Goal: Transaction & Acquisition: Purchase product/service

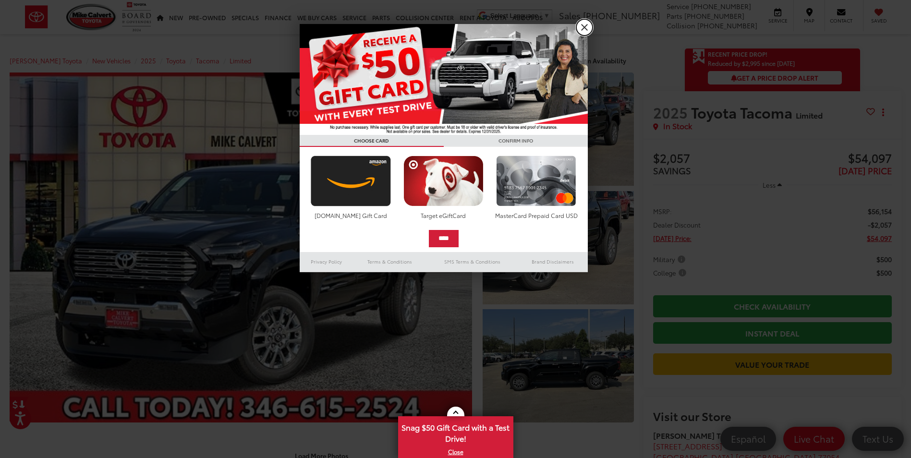
click at [581, 26] on link "X" at bounding box center [584, 27] width 16 height 16
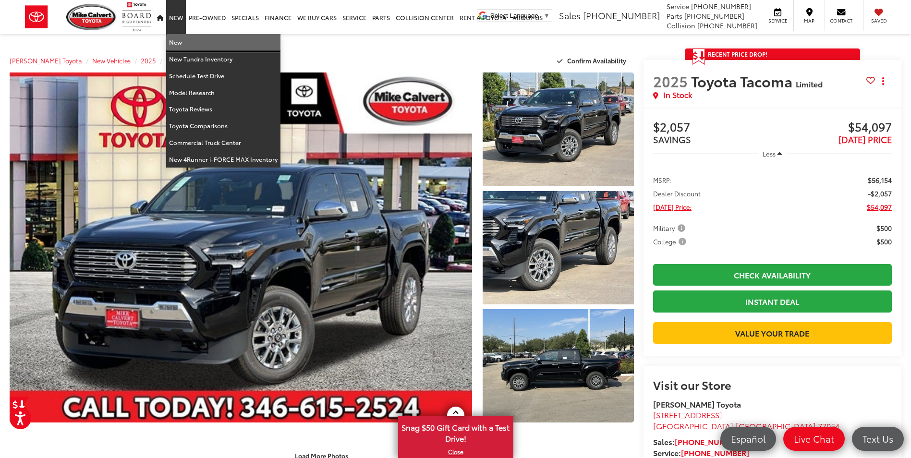
click at [176, 43] on link "New" at bounding box center [223, 42] width 114 height 17
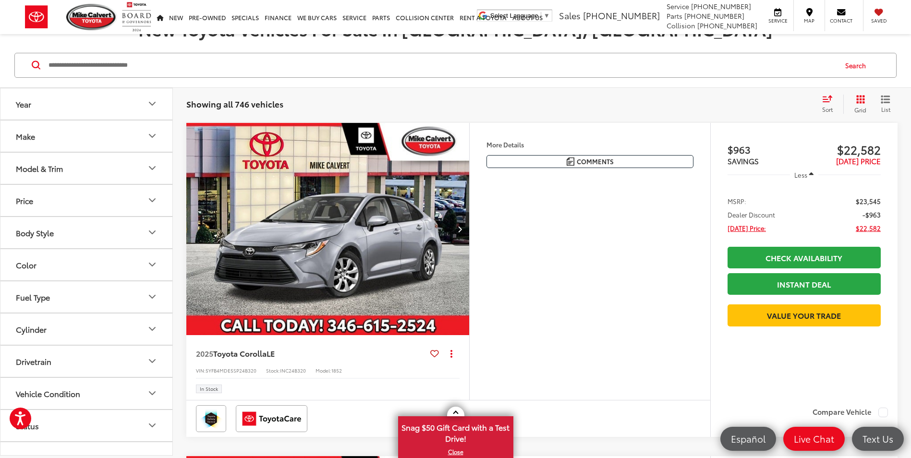
click at [151, 101] on icon "Year" at bounding box center [152, 104] width 12 height 12
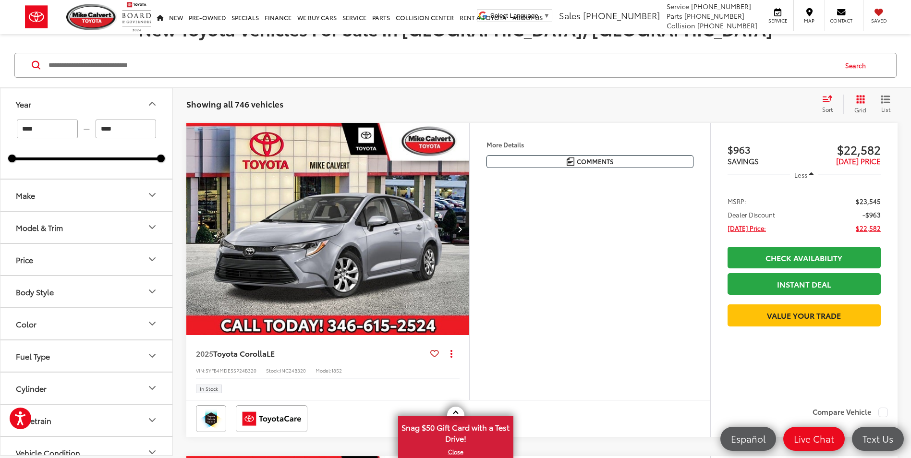
click at [440, 87] on div "Search" at bounding box center [455, 65] width 911 height 45
click at [152, 196] on icon "Make" at bounding box center [152, 195] width 6 height 3
click at [151, 194] on icon "Make" at bounding box center [152, 195] width 6 height 3
click at [149, 227] on icon "Model & Trim" at bounding box center [152, 227] width 12 height 12
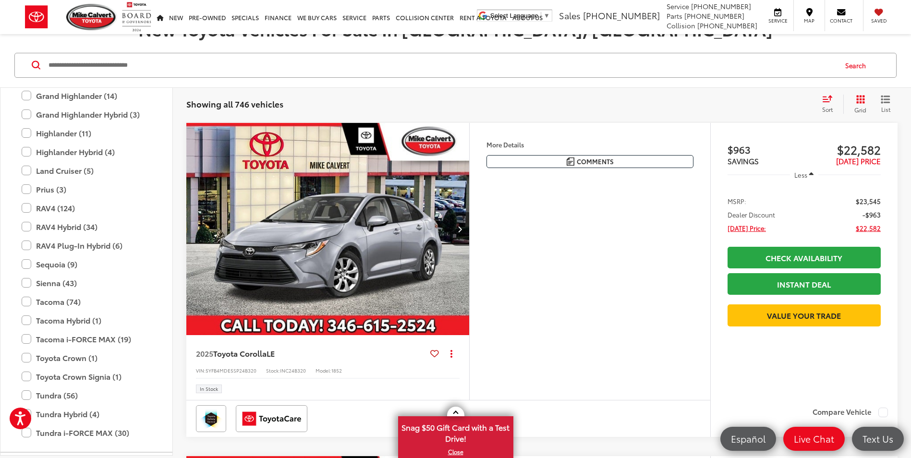
scroll to position [426, 0]
click at [28, 321] on label "Tacoma Hybrid (1)" at bounding box center [87, 320] width 130 height 17
type input "****"
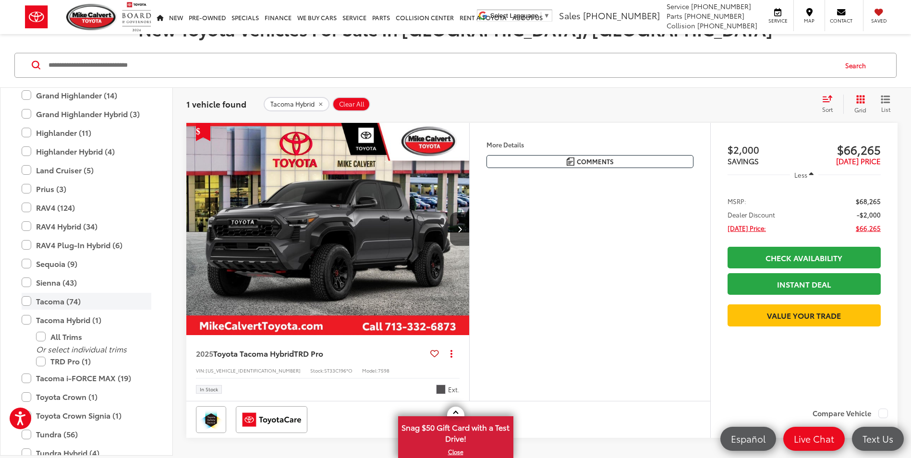
click at [29, 301] on label "Tacoma (74)" at bounding box center [87, 301] width 130 height 17
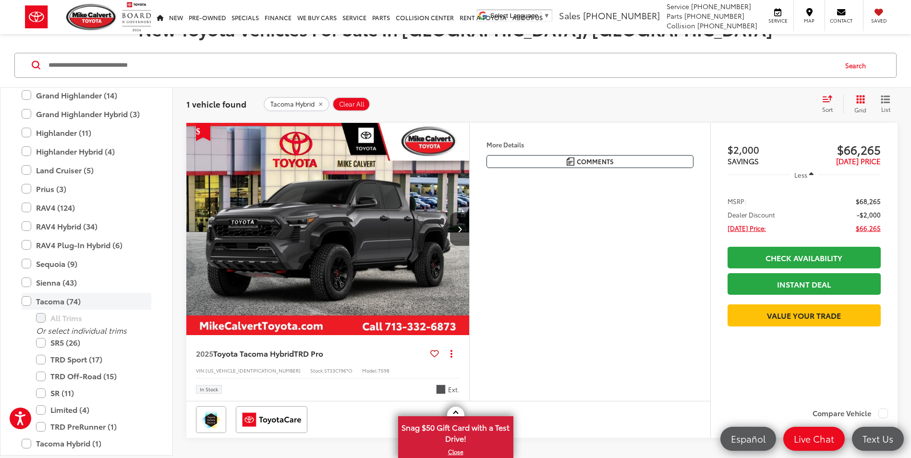
type input "****"
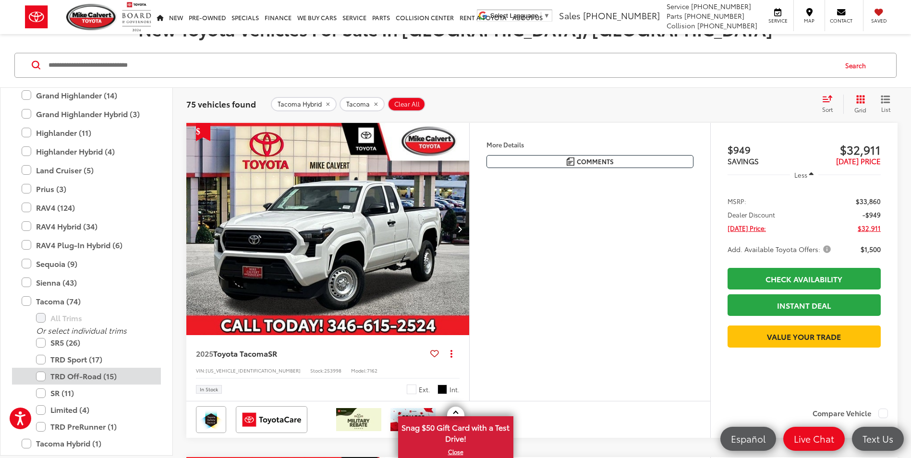
click at [42, 376] on label "TRD Off-Road (15)" at bounding box center [93, 376] width 115 height 17
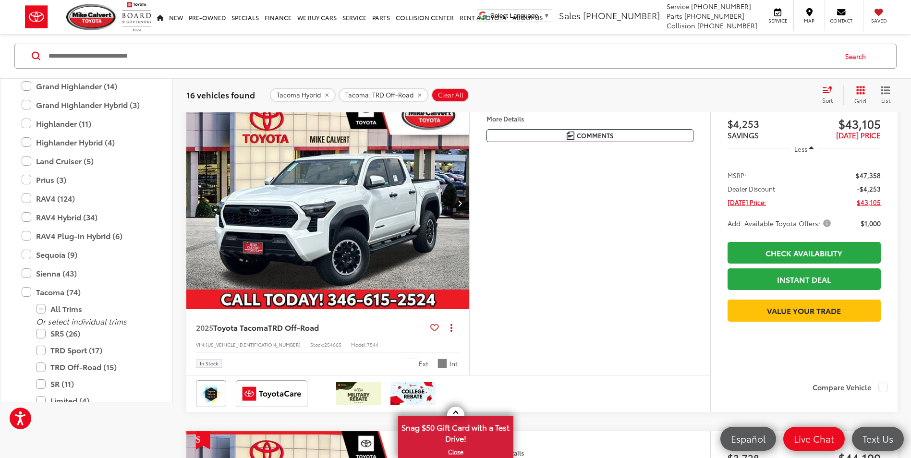
scroll to position [96, 0]
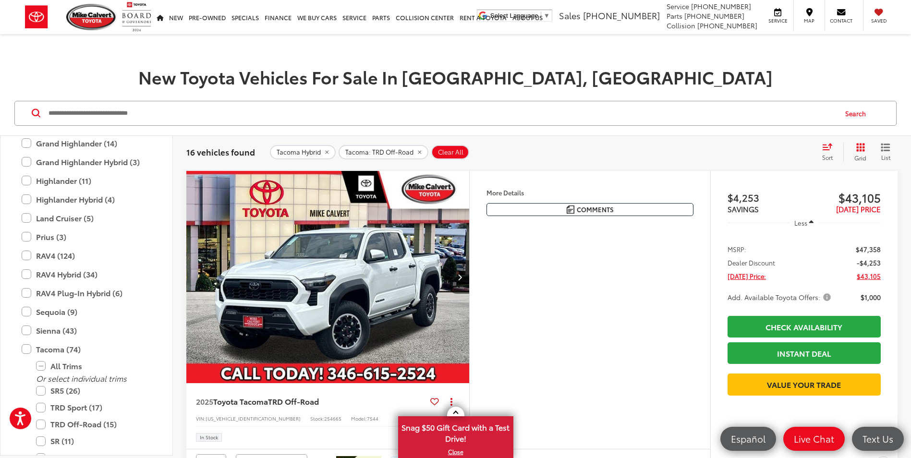
click at [462, 278] on button "Next image" at bounding box center [459, 277] width 19 height 34
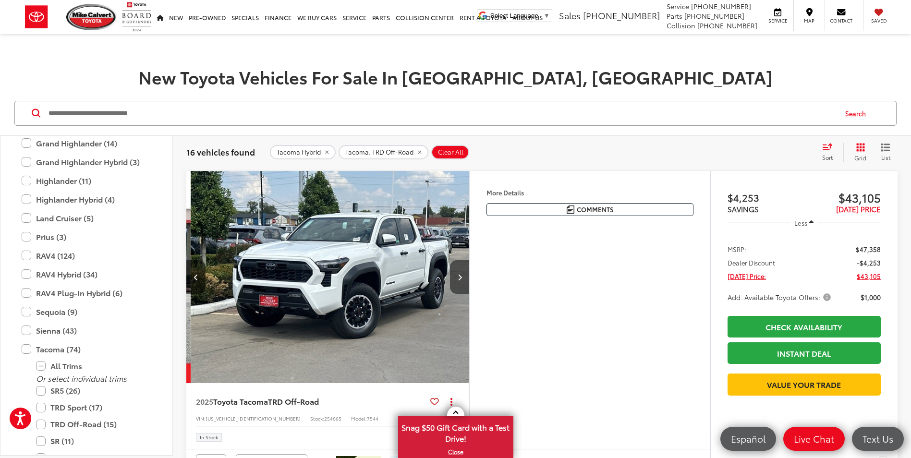
scroll to position [0, 284]
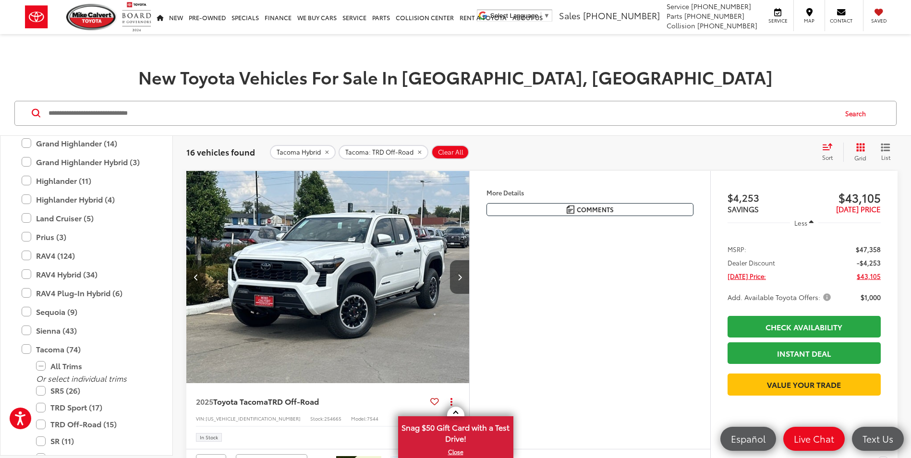
click at [462, 278] on button "Next image" at bounding box center [459, 277] width 19 height 34
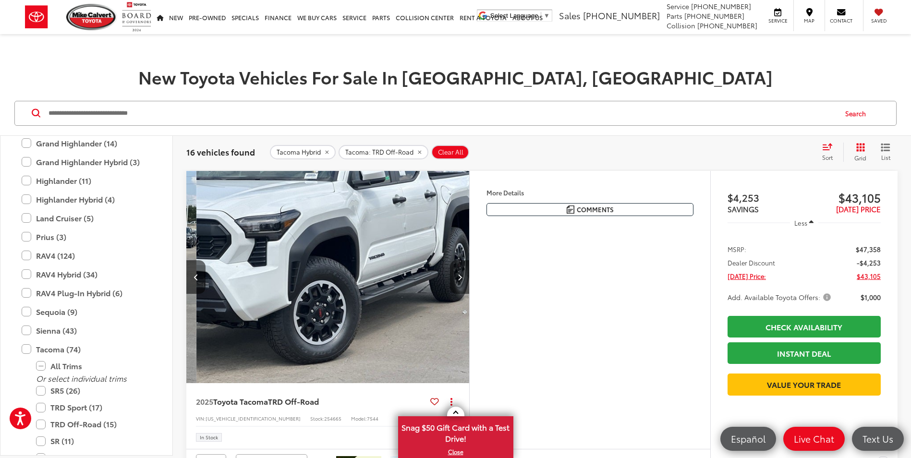
scroll to position [0, 569]
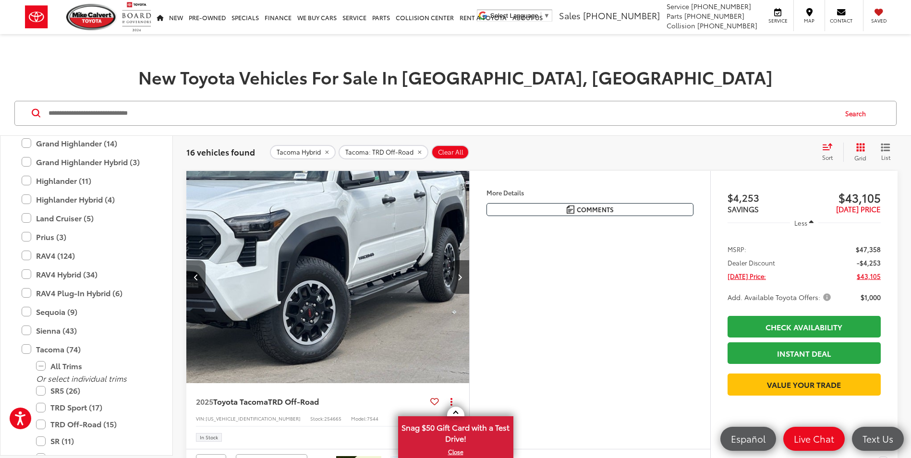
click at [462, 278] on button "Next image" at bounding box center [459, 277] width 19 height 34
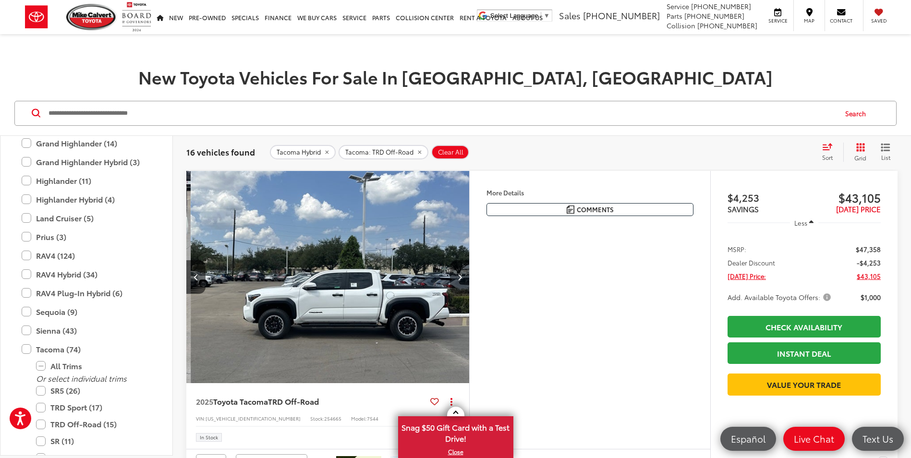
scroll to position [0, 853]
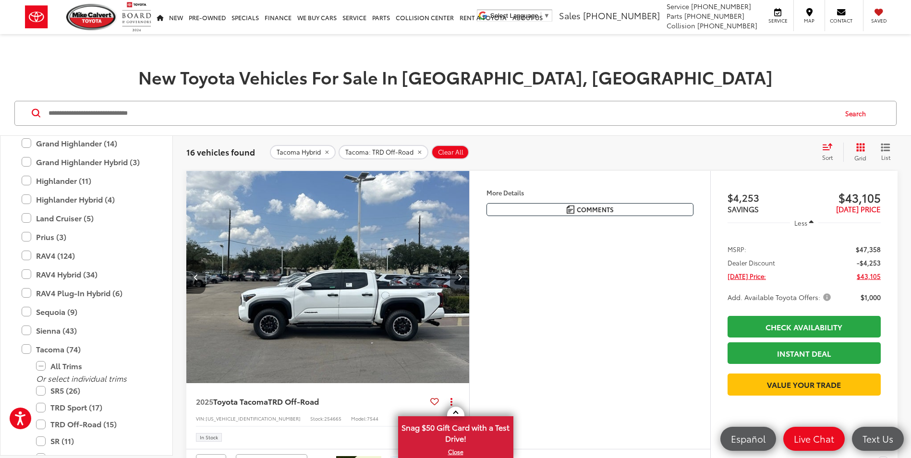
click at [462, 278] on button "Next image" at bounding box center [459, 277] width 19 height 34
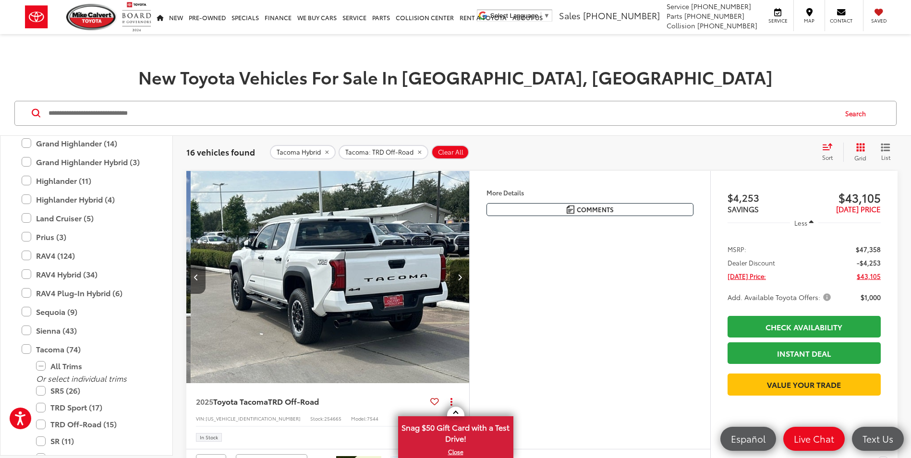
scroll to position [0, 1137]
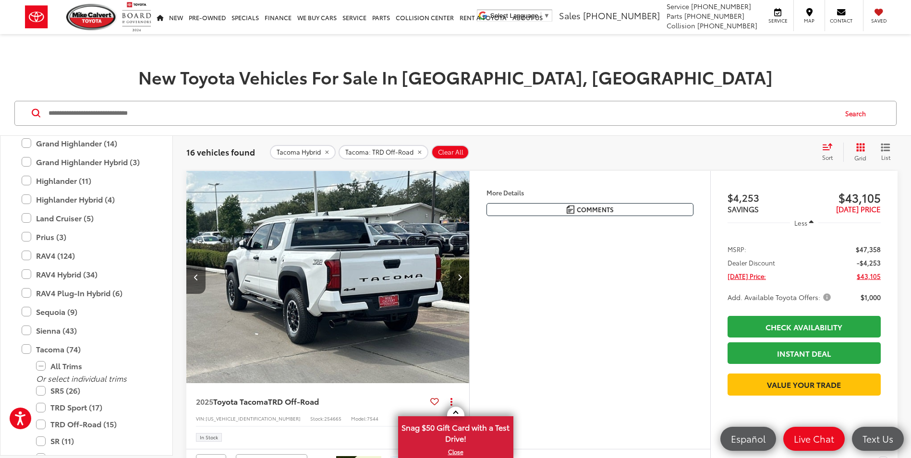
click at [462, 278] on button "Next image" at bounding box center [459, 277] width 19 height 34
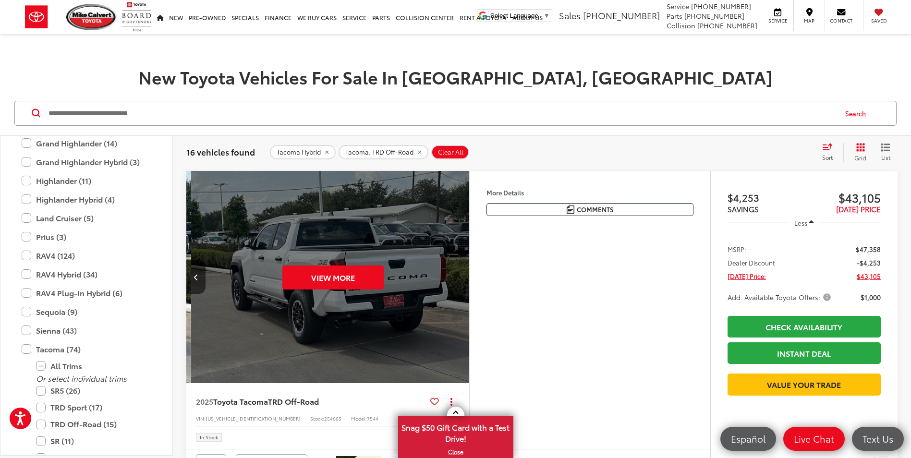
scroll to position [0, 1422]
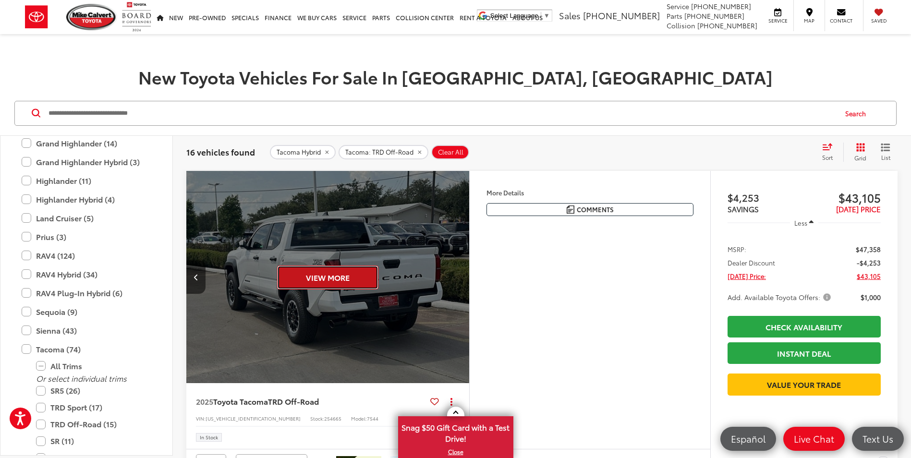
click at [341, 279] on button "View More" at bounding box center [327, 278] width 101 height 24
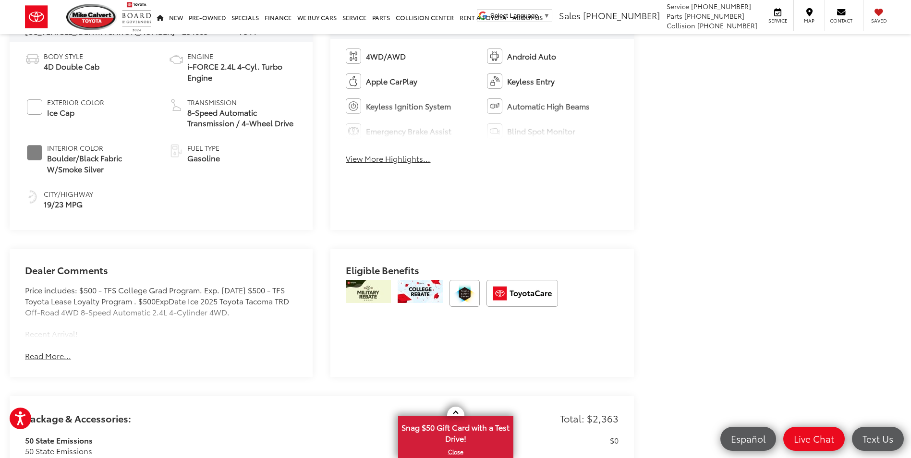
scroll to position [480, 0]
